Goal: Transaction & Acquisition: Book appointment/travel/reservation

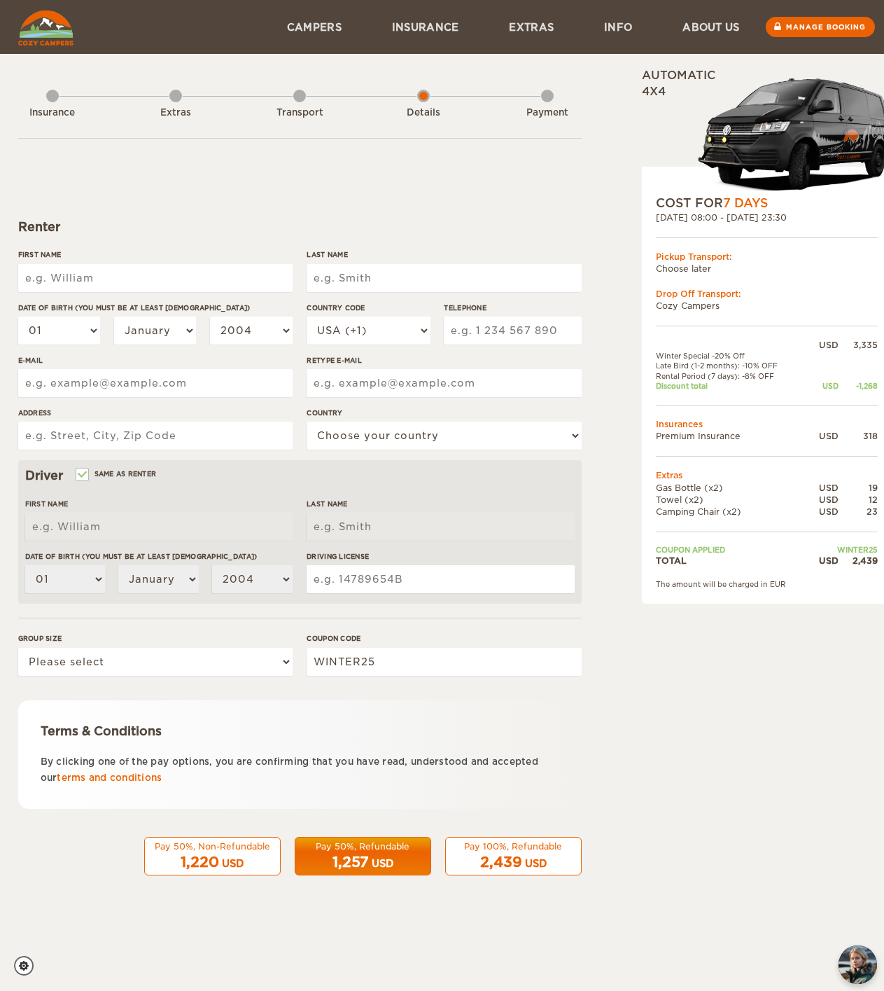
click at [202, 264] on input "First Name" at bounding box center [155, 278] width 274 height 28
type input "[PERSON_NAME]"
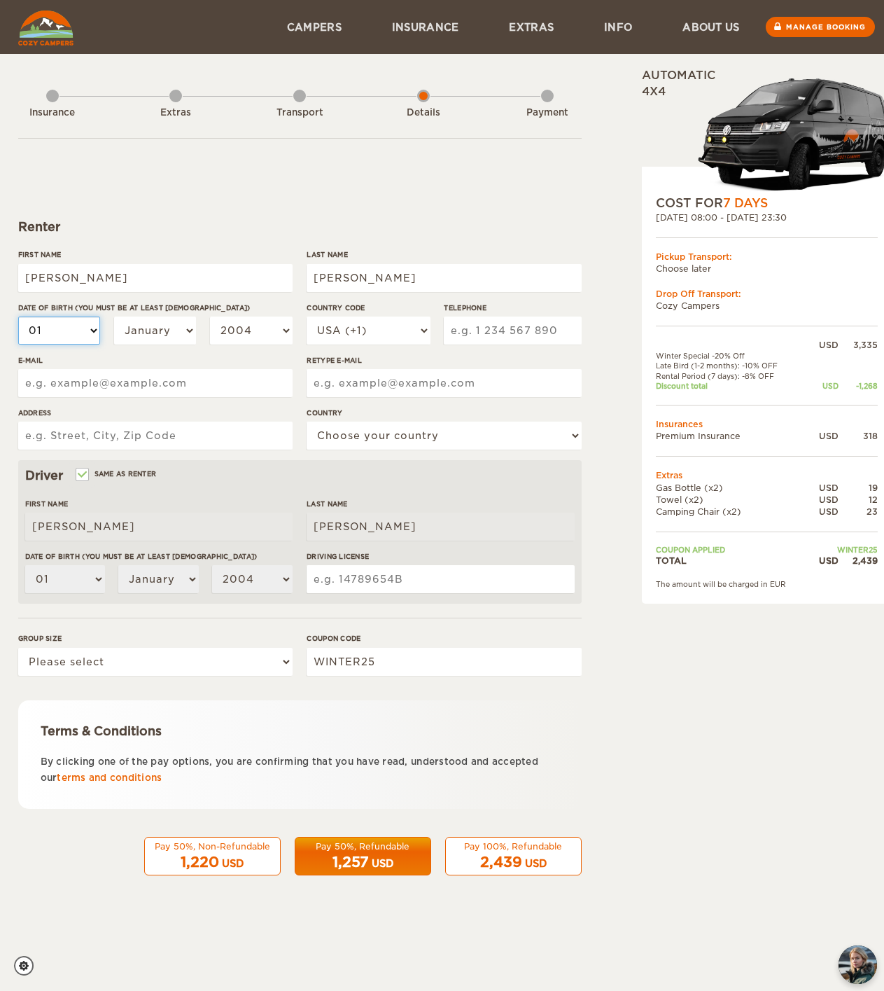
click at [52, 321] on select "01 02 03 04 05 06 07 08 09 10 11 12 13 14 15 16 17 18 19 20 21 22 23 24 25 26 2…" at bounding box center [59, 330] width 83 height 28
select select "06"
click at [18, 316] on select "01 02 03 04 05 06 07 08 09 10 11 12 13 14 15 16 17 18 19 20 21 22 23 24 25 26 2…" at bounding box center [59, 330] width 83 height 28
select select "06"
click at [68, 321] on select "01 02 03 04 05 06 07 08 09 10 11 12 13 14 15 16 17 18 19 20 21 22 23 24 25 26 2…" at bounding box center [59, 330] width 83 height 28
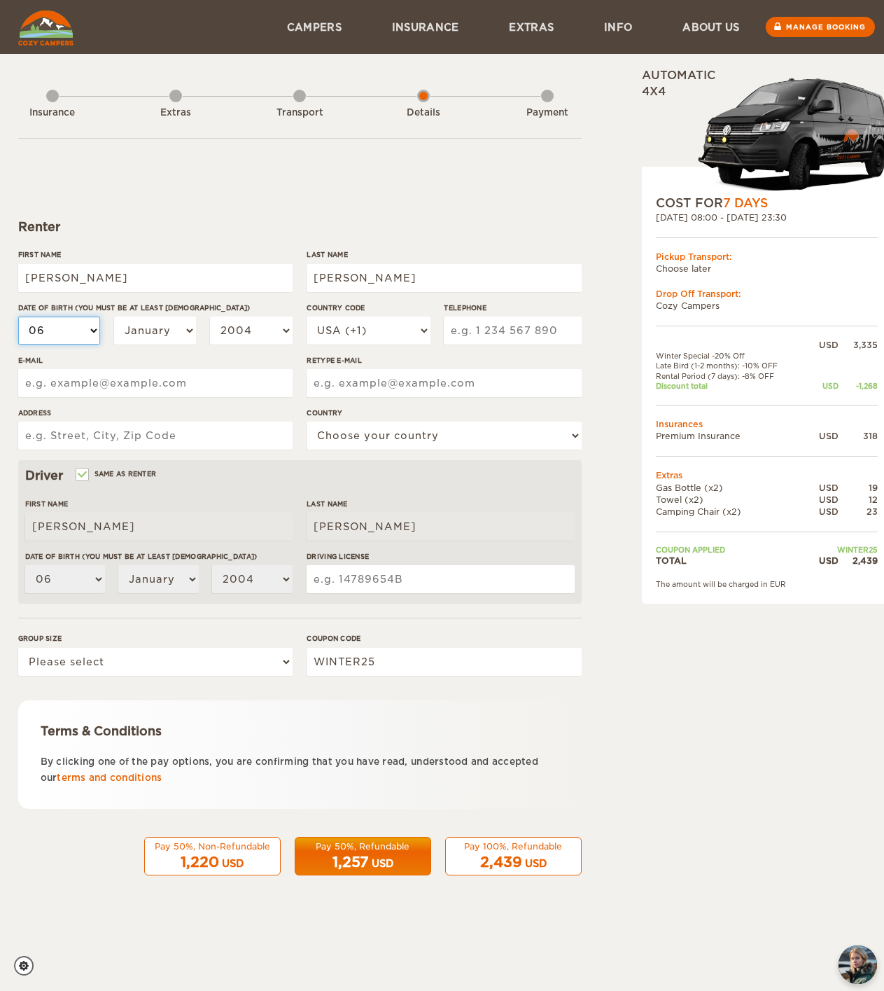
select select "24"
click at [18, 316] on select "01 02 03 04 05 06 07 08 09 10 11 12 13 14 15 16 17 18 19 20 21 22 23 24 25 26 2…" at bounding box center [59, 330] width 83 height 28
select select "24"
click at [159, 328] on select "January February March April May June July August September October November De…" at bounding box center [155, 330] width 83 height 28
select select "06"
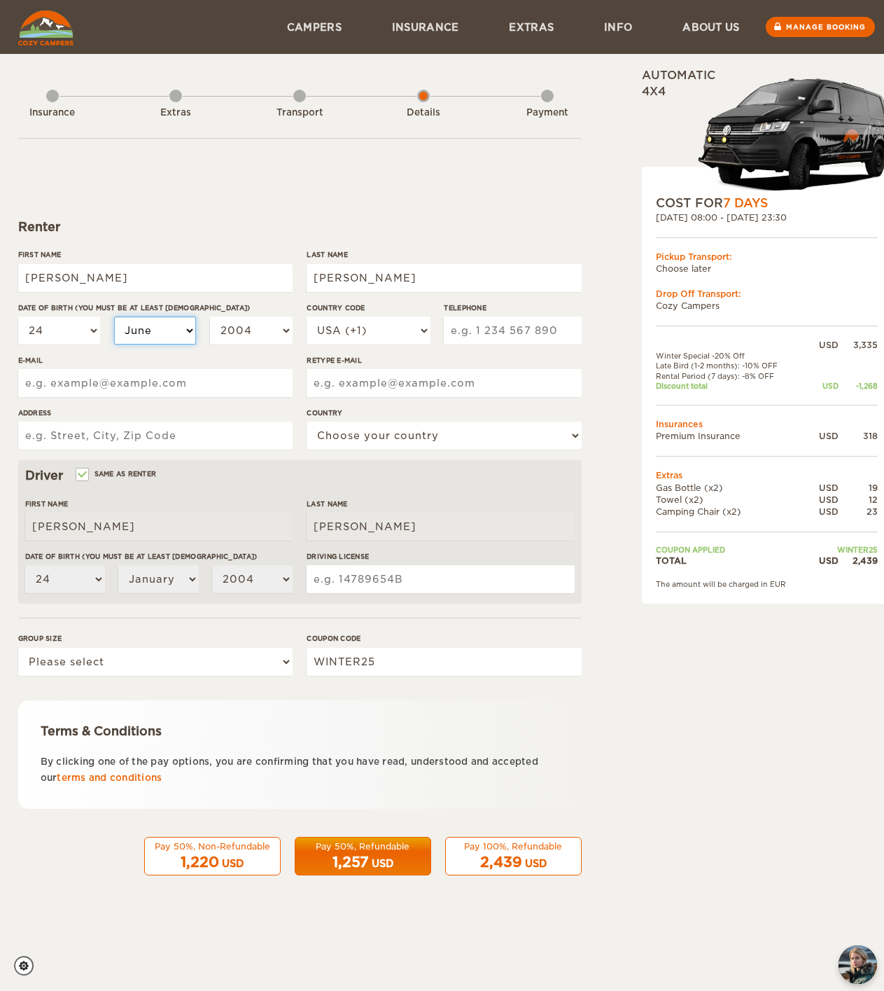
click at [114, 316] on select "January February March April May June July August September October November De…" at bounding box center [155, 330] width 83 height 28
select select "06"
click at [246, 326] on select "2004 2003 2002 2001 2000 1999 1998 1997 1996 1995 1994 1993 1992 1991 1990 1989…" at bounding box center [251, 330] width 83 height 28
select select "1999"
click at [210, 316] on select "2004 2003 2002 2001 2000 1999 1998 1997 1996 1995 1994 1993 1992 1991 1990 1989…" at bounding box center [251, 330] width 83 height 28
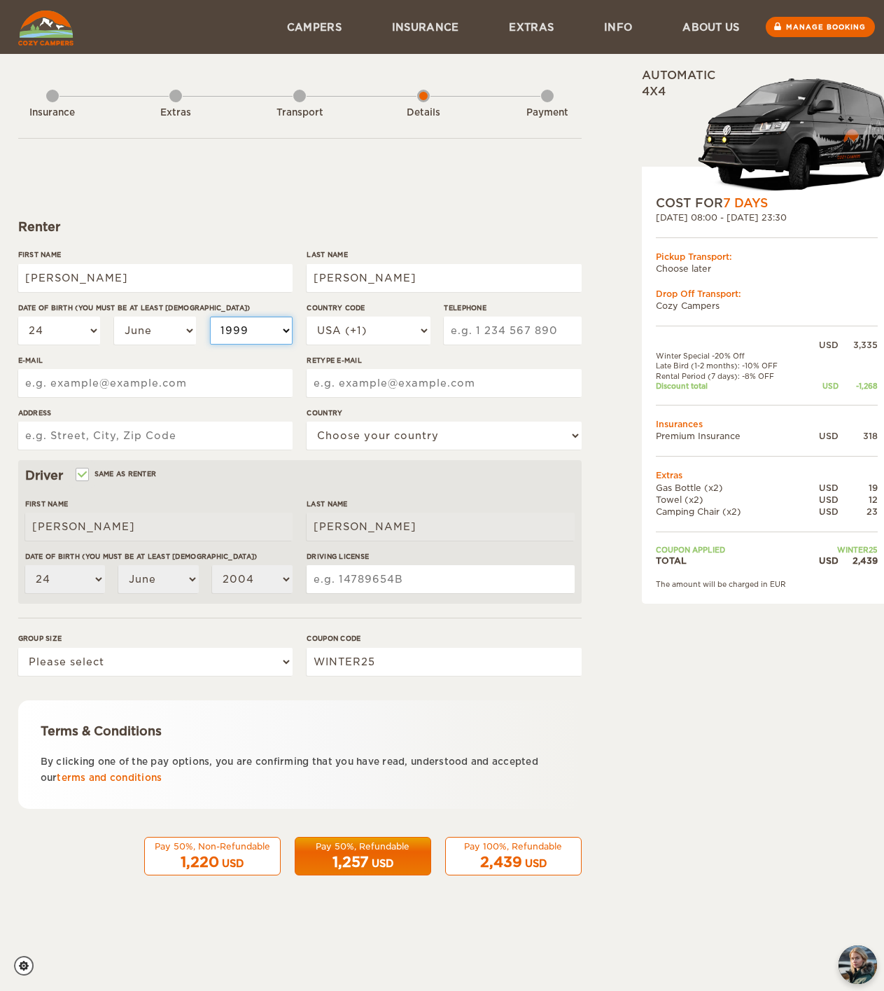
select select "1999"
click at [208, 379] on input "E-mail" at bounding box center [155, 383] width 274 height 28
type input "[EMAIL_ADDRESS][DOMAIN_NAME]"
click at [157, 438] on input "Address" at bounding box center [155, 435] width 274 height 28
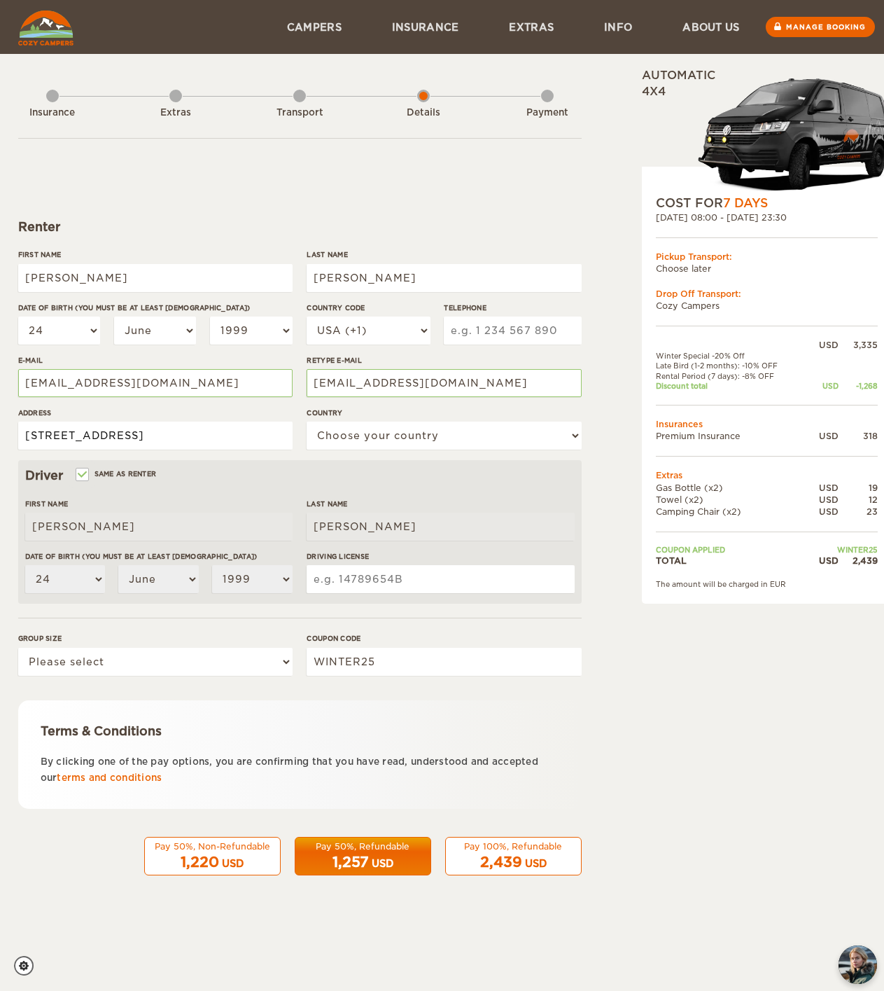
type input "[STREET_ADDRESS]"
click at [347, 433] on select "Choose your country [GEOGRAPHIC_DATA] [GEOGRAPHIC_DATA] [GEOGRAPHIC_DATA] [GEOG…" at bounding box center [444, 435] width 274 height 28
select select "222"
click at [307, 421] on select "Choose your country [GEOGRAPHIC_DATA] [GEOGRAPHIC_DATA] [GEOGRAPHIC_DATA] [GEOG…" at bounding box center [444, 435] width 274 height 28
click at [368, 581] on input "Driving License" at bounding box center [440, 579] width 267 height 28
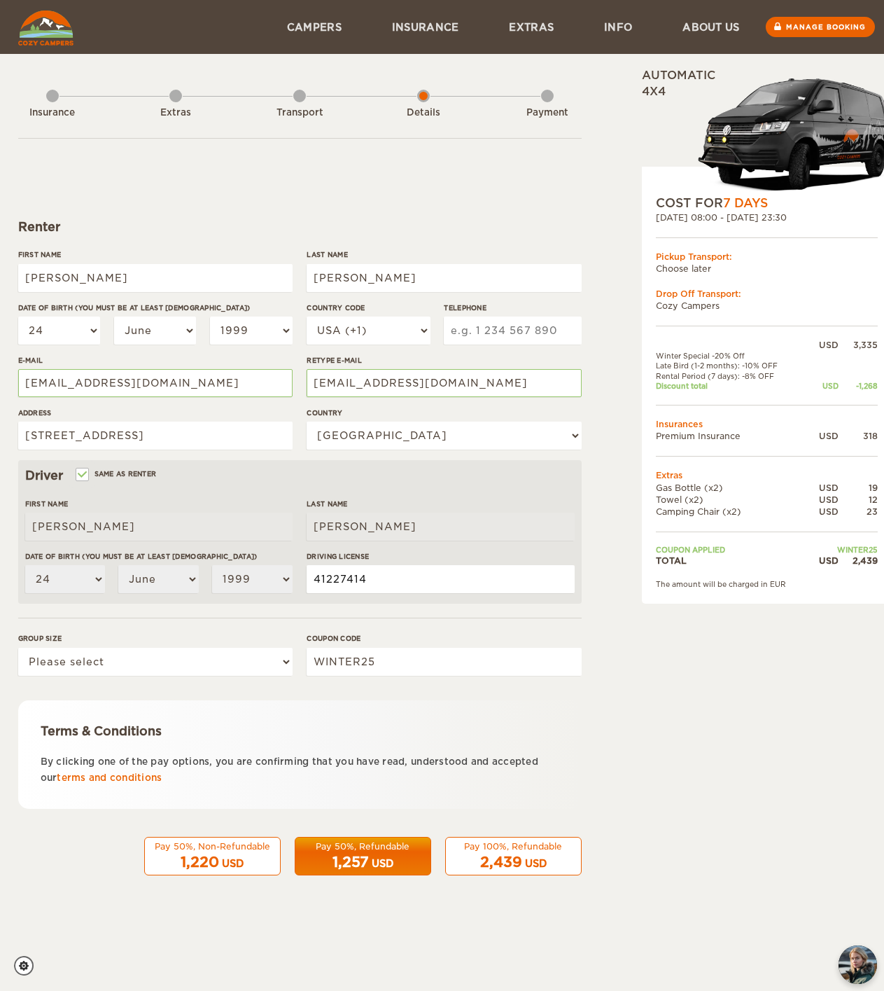
type input "41227414"
click at [231, 668] on select "Please select 1 2" at bounding box center [155, 662] width 274 height 28
select select "2"
click at [18, 648] on select "Please select 1 2" at bounding box center [155, 662] width 274 height 28
click at [536, 872] on div "2,439 USD" at bounding box center [513, 862] width 118 height 20
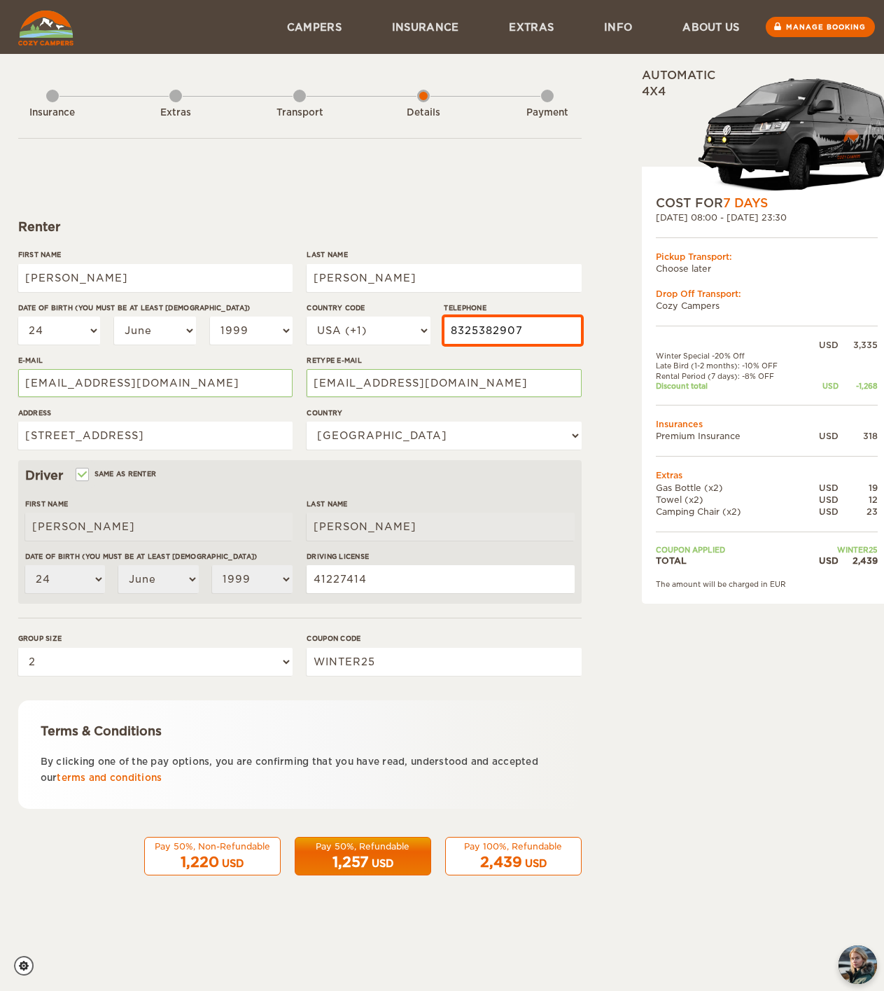
type input "8325382907"
click at [554, 866] on div "2,439 USD" at bounding box center [513, 862] width 118 height 20
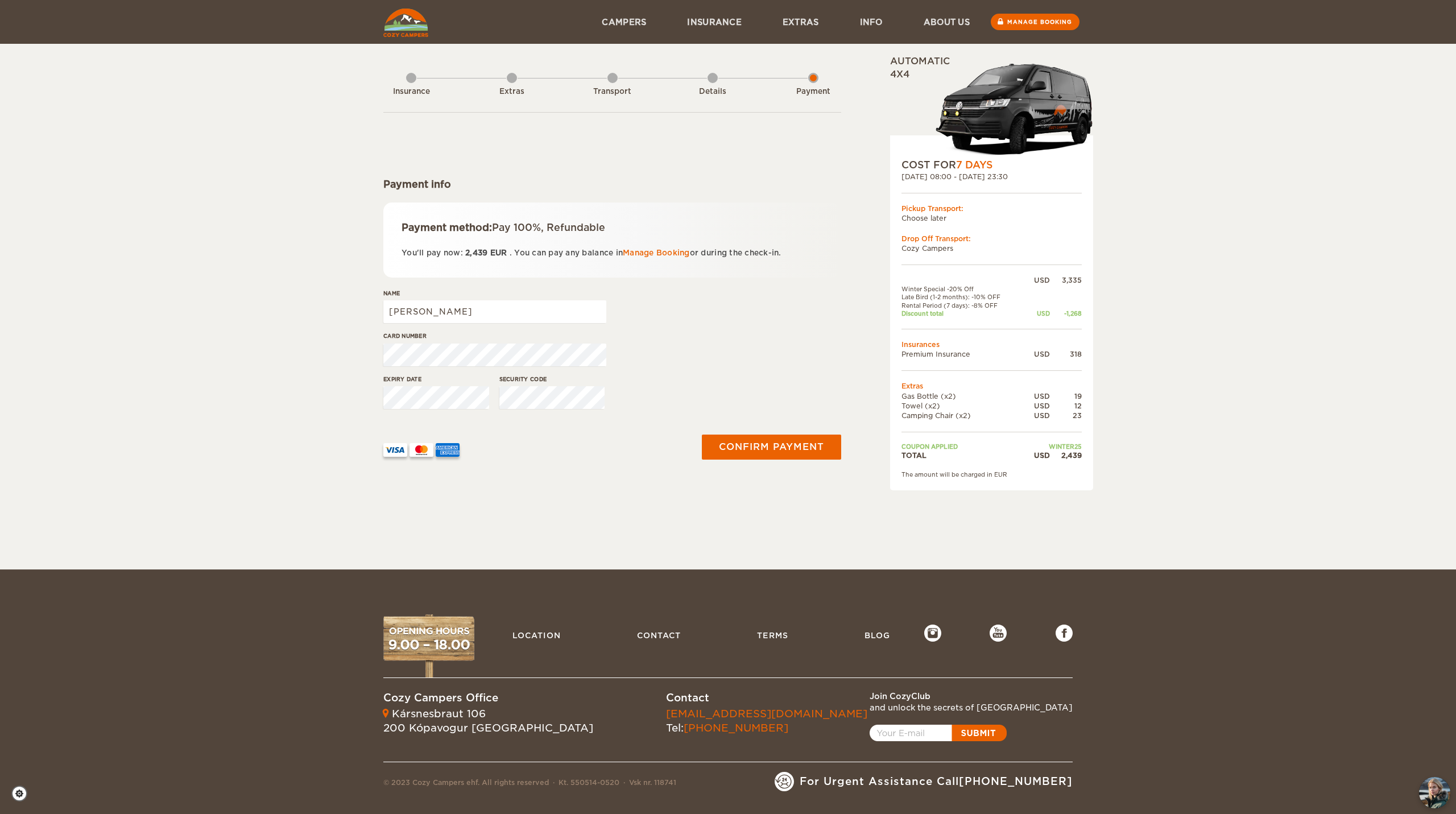
click at [718, 552] on div "Skip to content Menu Campers Premium 4×4 Iceland Campers Standard Campers Budge…" at bounding box center [728, 284] width 1456 height 569
click at [718, 453] on button "Confirm payment" at bounding box center [771, 447] width 143 height 26
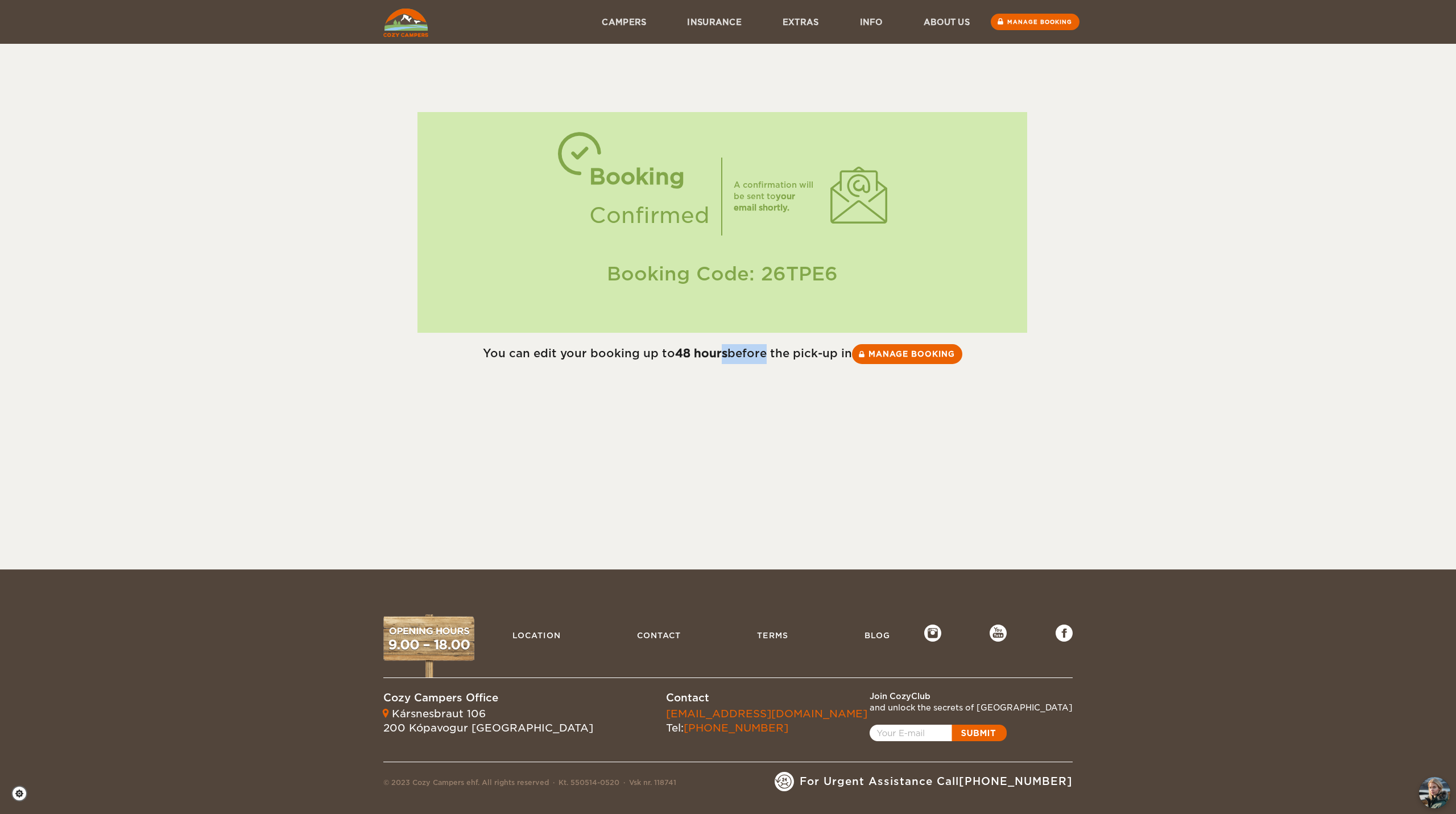
drag, startPoint x: 0, startPoint y: 0, endPoint x: 721, endPoint y: 495, distance: 874.6
click at [721, 495] on div "Skip to content Menu Campers Premium 4×4 Iceland Campers Standard Campers Budge…" at bounding box center [728, 284] width 1456 height 569
